Goal: Task Accomplishment & Management: Complete application form

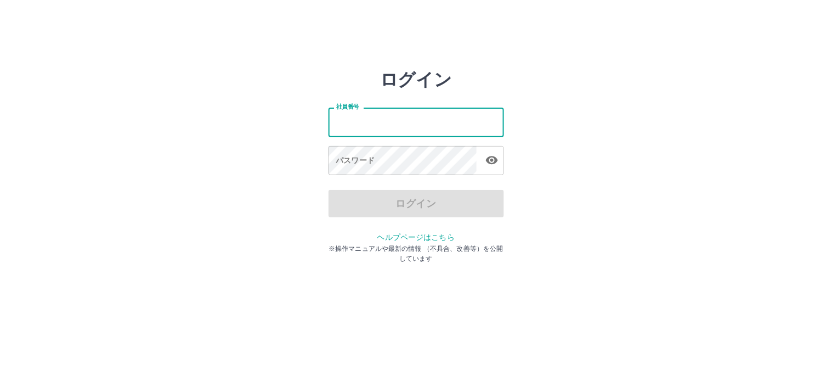
click at [376, 123] on input "社員番号" at bounding box center [417, 122] width 176 height 29
type input "*******"
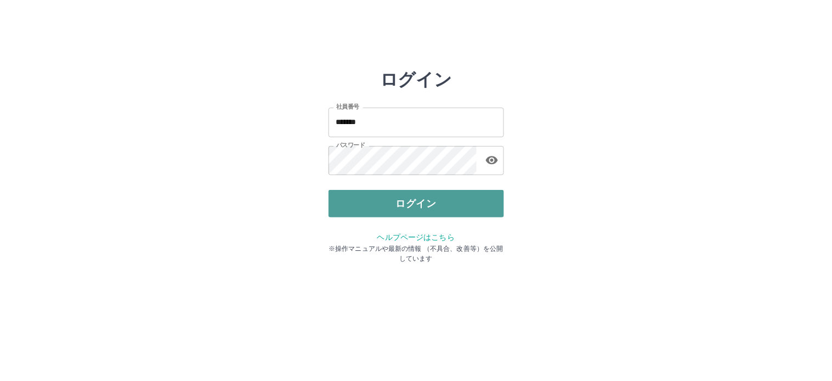
click at [409, 205] on button "ログイン" at bounding box center [417, 203] width 176 height 27
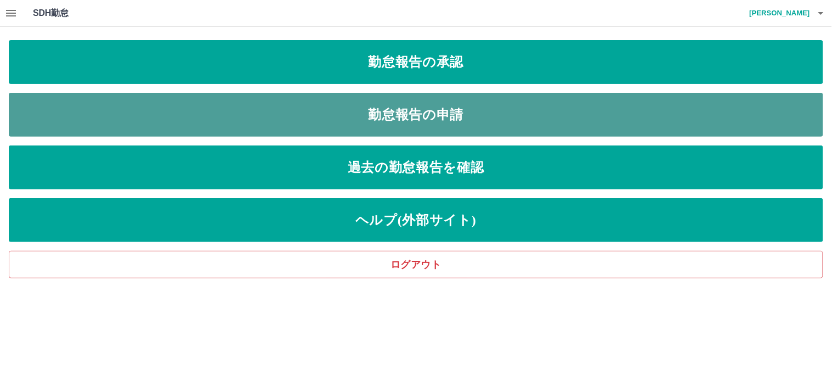
click at [431, 117] on link "勤怠報告の申請" at bounding box center [416, 115] width 815 height 44
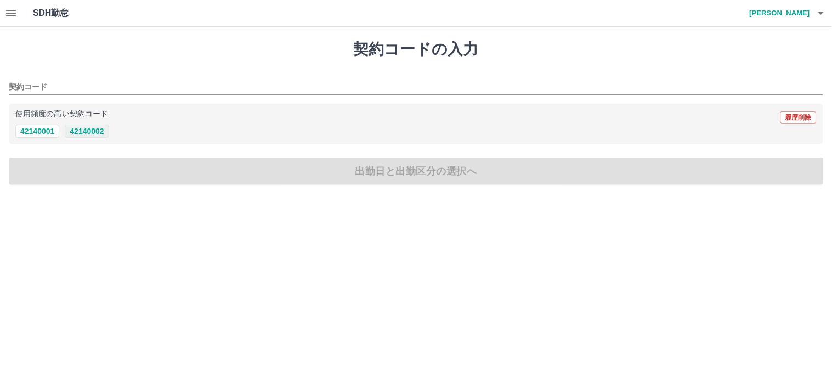
click at [89, 134] on button "42140002" at bounding box center [87, 131] width 44 height 13
type input "********"
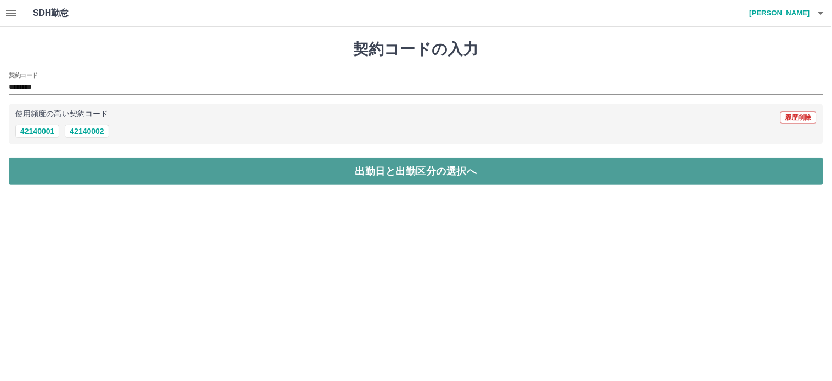
click at [401, 173] on button "出勤日と出勤区分の選択へ" at bounding box center [416, 170] width 815 height 27
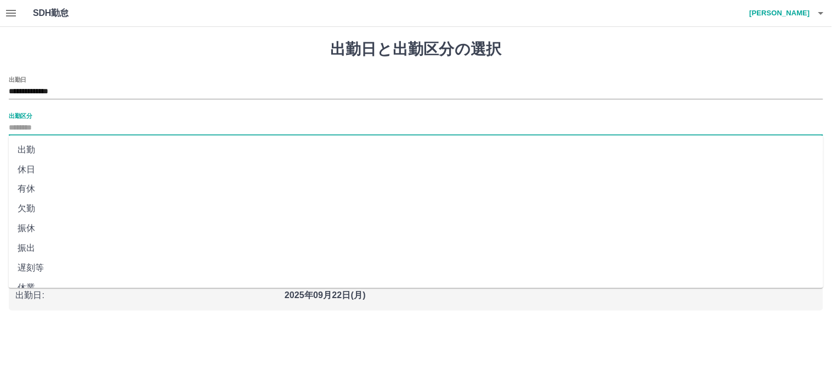
click at [36, 127] on input "出勤区分" at bounding box center [416, 128] width 815 height 14
click at [36, 151] on li "出勤" at bounding box center [416, 150] width 815 height 20
type input "**"
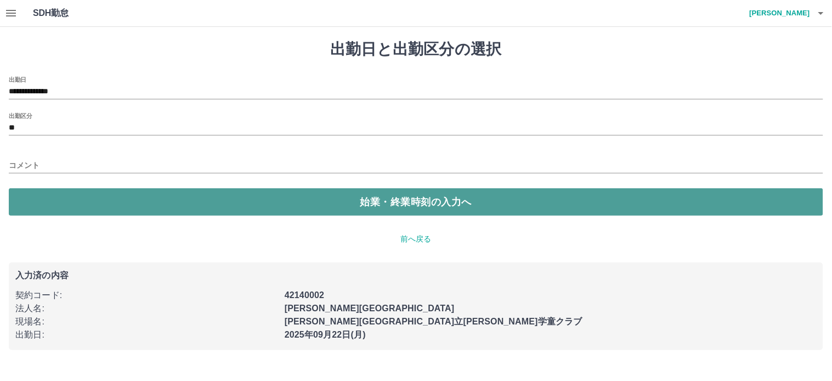
click at [366, 203] on button "始業・終業時刻の入力へ" at bounding box center [416, 201] width 815 height 27
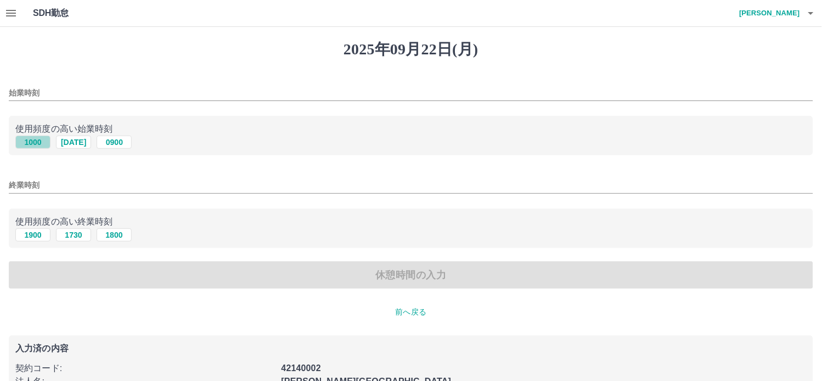
click at [32, 143] on button "1000" at bounding box center [32, 142] width 35 height 13
type input "****"
click at [33, 238] on button "1900" at bounding box center [32, 234] width 35 height 13
type input "****"
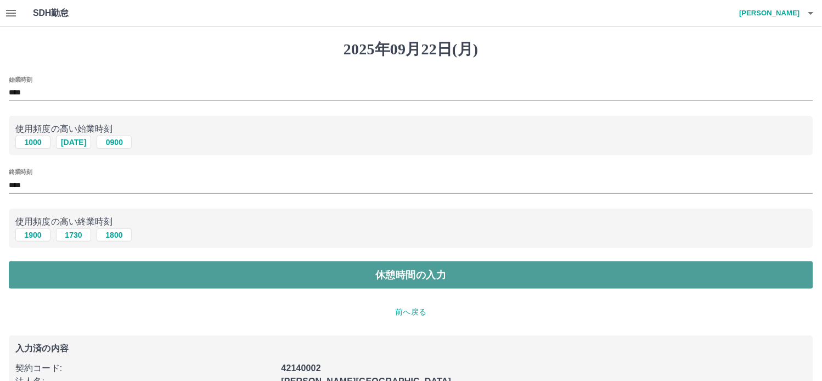
click at [355, 273] on button "休憩時間の入力" at bounding box center [411, 274] width 804 height 27
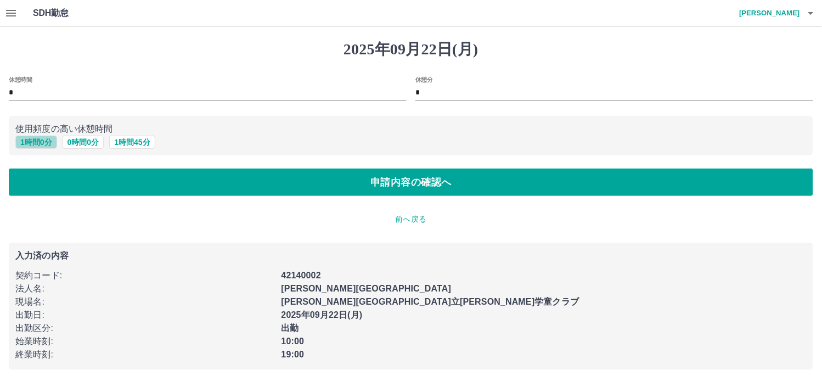
click at [44, 143] on button "1 時間 0 分" at bounding box center [36, 142] width 42 height 13
type input "*"
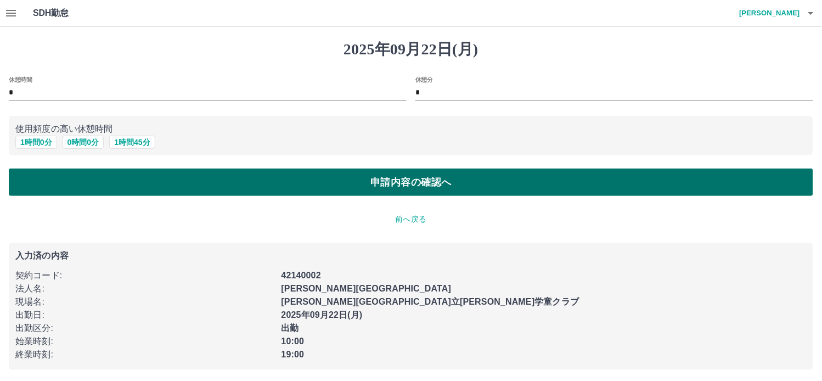
click at [398, 187] on button "申請内容の確認へ" at bounding box center [411, 181] width 804 height 27
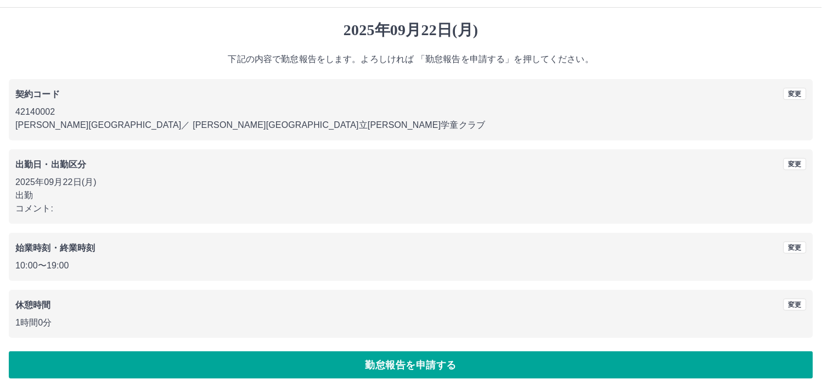
scroll to position [30, 0]
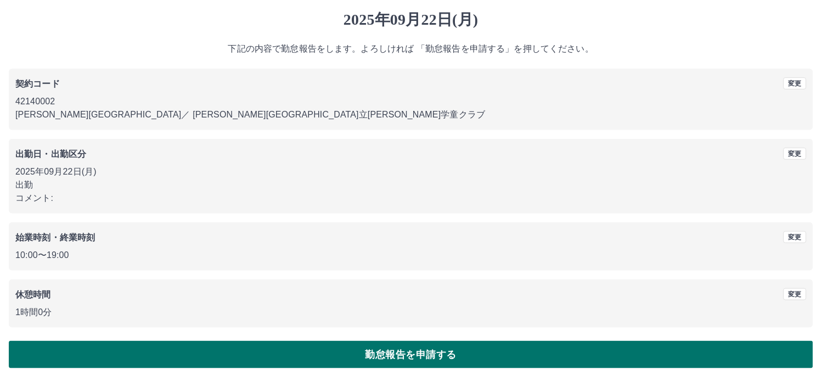
click at [408, 348] on button "勤怠報告を申請する" at bounding box center [411, 354] width 804 height 27
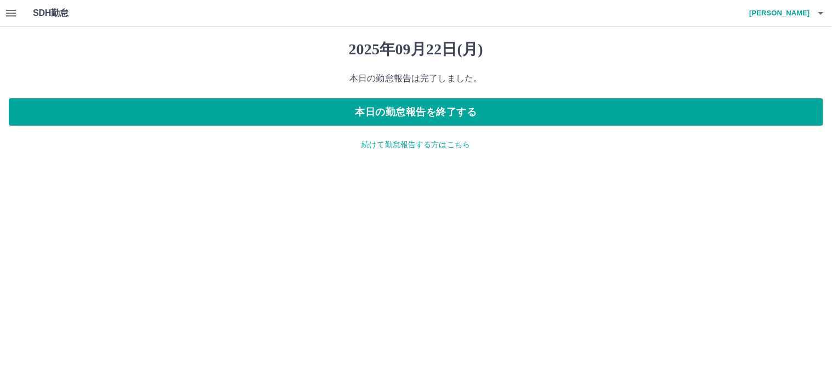
click at [4, 13] on icon "button" at bounding box center [10, 13] width 13 height 13
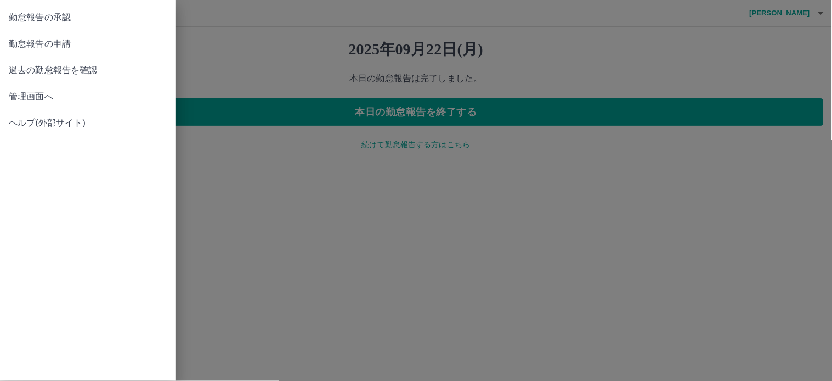
click at [40, 20] on span "勤怠報告の承認" at bounding box center [88, 17] width 158 height 13
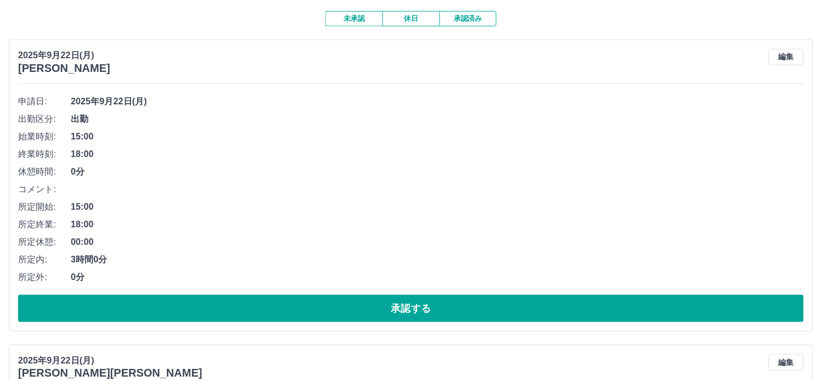
scroll to position [122, 0]
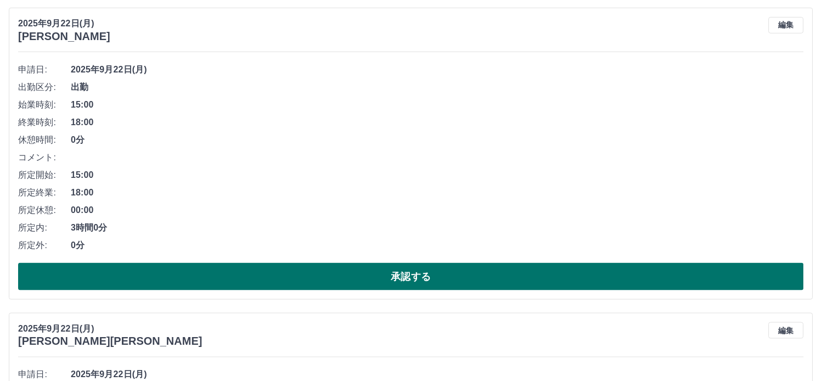
click at [413, 276] on button "承認する" at bounding box center [411, 276] width 786 height 27
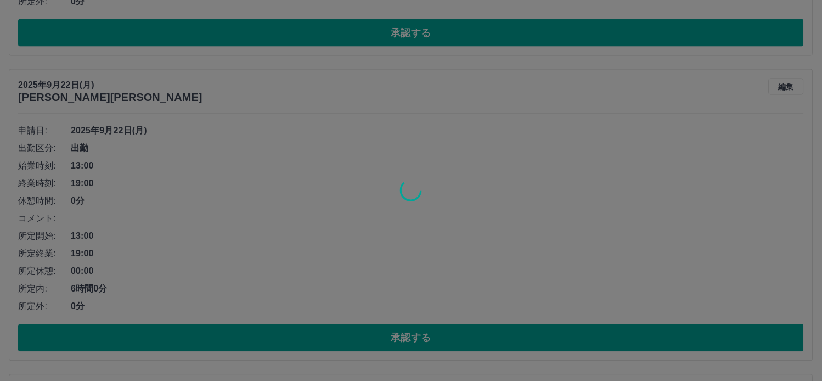
scroll to position [60, 0]
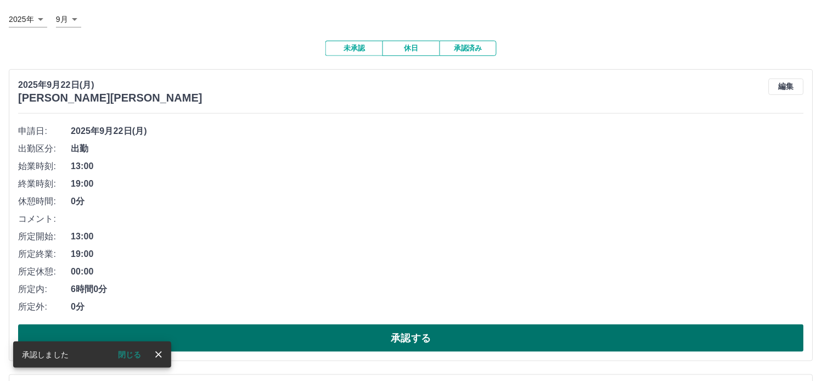
click at [409, 346] on button "承認する" at bounding box center [411, 337] width 786 height 27
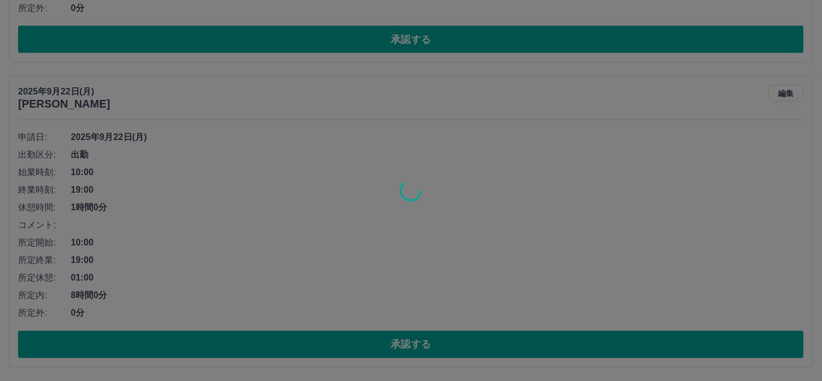
scroll to position [55, 0]
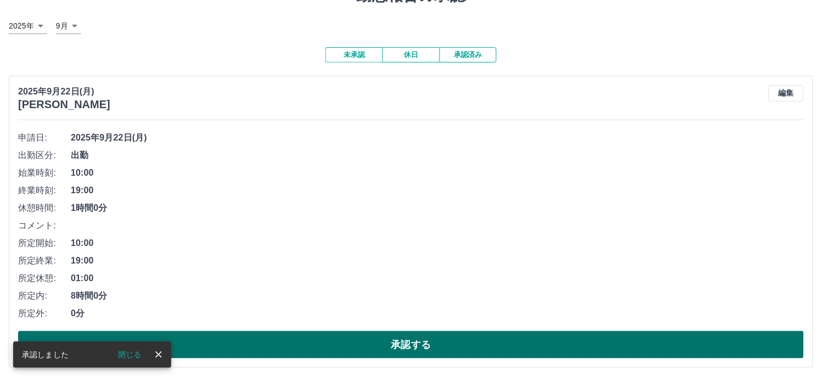
click at [403, 350] on button "承認する" at bounding box center [411, 344] width 786 height 27
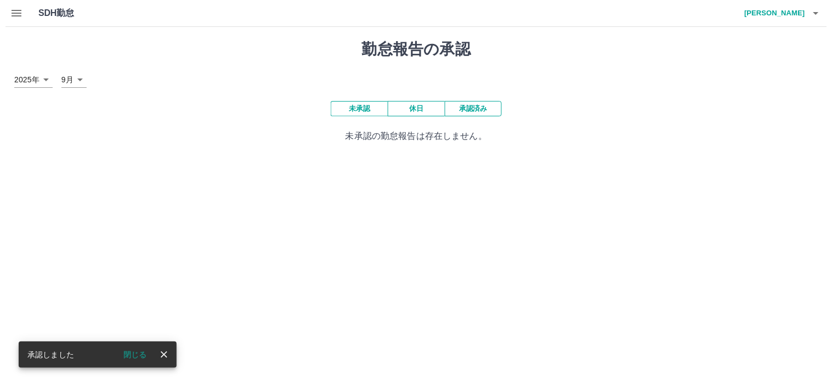
scroll to position [0, 0]
